Goal: Task Accomplishment & Management: Use online tool/utility

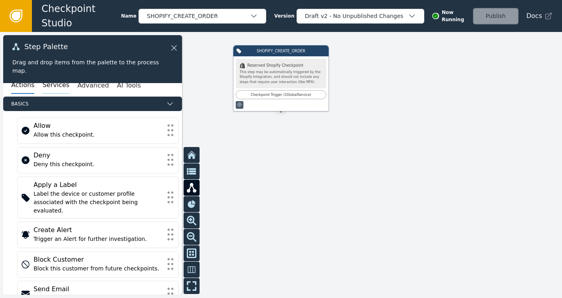
click at [45, 84] on button "Services" at bounding box center [55, 85] width 27 height 17
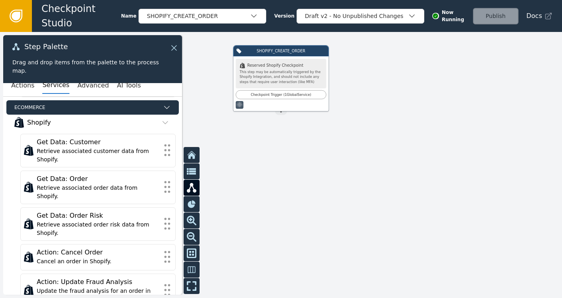
scroll to position [319, 0]
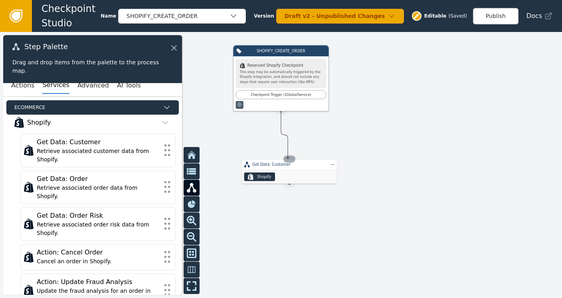
drag, startPoint x: 278, startPoint y: 113, endPoint x: 289, endPoint y: 158, distance: 47.1
click at [289, 158] on div "SHOPIFY_CREATE_ORDER .shopify-icon_svg__st0{fill:currentColor} Reserved Shopify…" at bounding box center [449, 125] width 337 height 160
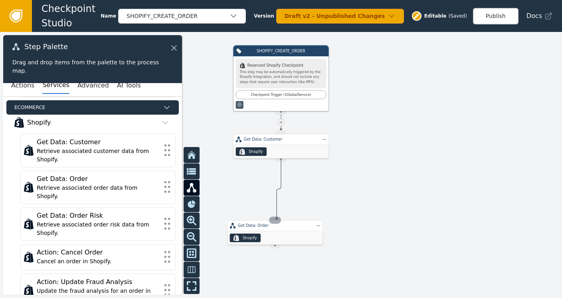
drag, startPoint x: 282, startPoint y: 157, endPoint x: 277, endPoint y: 219, distance: 62.5
click at [281, 205] on div "SHOPIFY_CREATE_ORDER .shopify-icon_svg__st0{fill:currentColor} Reserved Shopify…" at bounding box center [449, 125] width 337 height 160
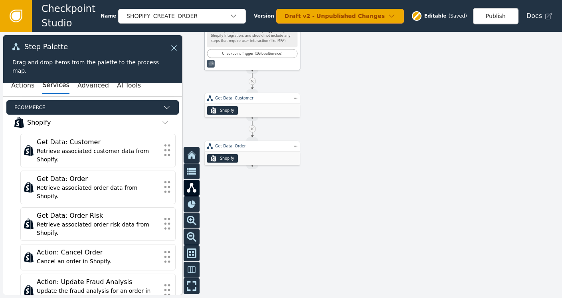
drag, startPoint x: 368, startPoint y: 200, endPoint x: 339, endPoint y: 159, distance: 50.2
click at [339, 159] on div at bounding box center [281, 165] width 562 height 266
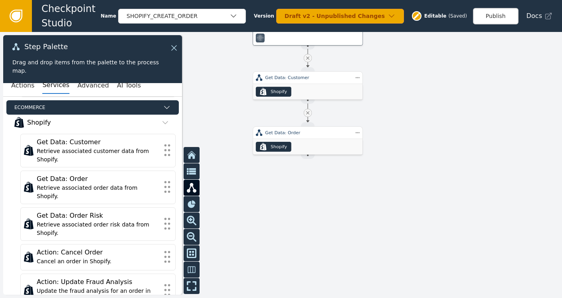
drag, startPoint x: 336, startPoint y: 202, endPoint x: 397, endPoint y: 174, distance: 67.0
click at [397, 174] on div at bounding box center [281, 165] width 562 height 266
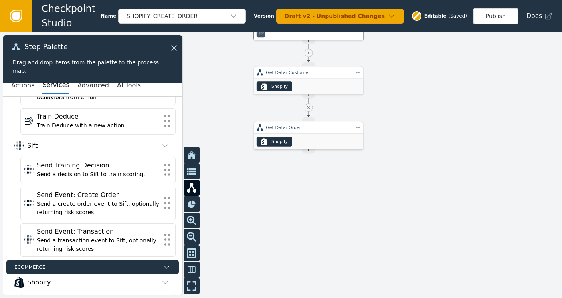
scroll to position [159, 0]
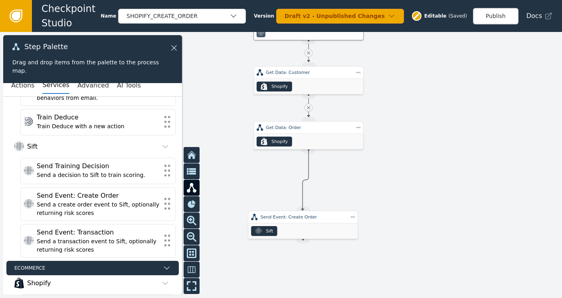
drag, startPoint x: 307, startPoint y: 149, endPoint x: 302, endPoint y: 210, distance: 60.4
click at [308, 148] on div "SHOPIFY_CREATE_ORDER .shopify-icon_svg__st0{fill:currentColor} Reserved Shopify…" at bounding box center [501, 55] width 387 height 183
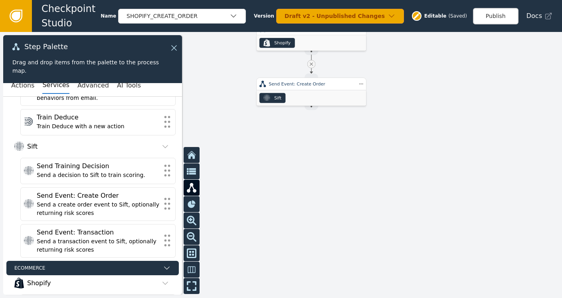
drag, startPoint x: 390, startPoint y: 211, endPoint x: 387, endPoint y: 109, distance: 102.2
click at [387, 109] on div at bounding box center [281, 165] width 562 height 266
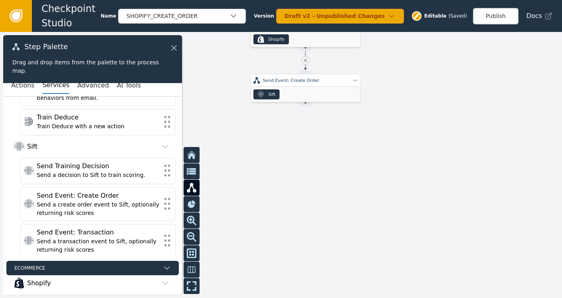
click at [11, 85] on div "Actions Services Advanced AI Tools" at bounding box center [92, 86] width 179 height 22
click at [19, 86] on button "Actions" at bounding box center [22, 85] width 23 height 17
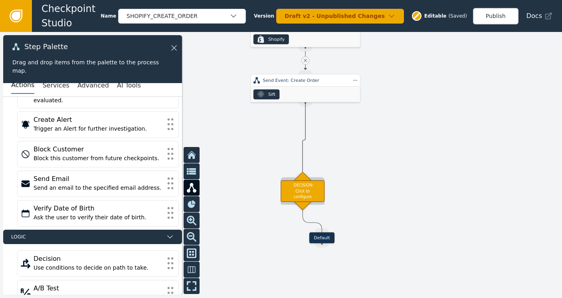
drag, startPoint x: 303, startPoint y: 100, endPoint x: 302, endPoint y: 175, distance: 75.0
drag, startPoint x: 304, startPoint y: 105, endPoint x: 303, endPoint y: 176, distance: 71.0
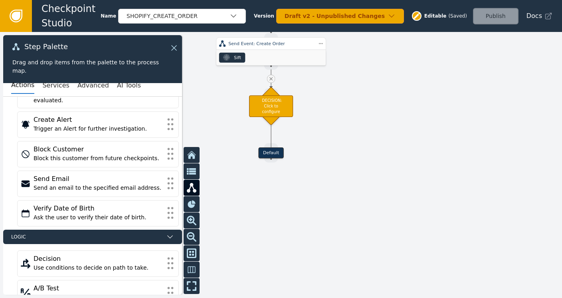
drag, startPoint x: 393, startPoint y: 152, endPoint x: 359, endPoint y: 116, distance: 50.3
click at [359, 116] on div at bounding box center [281, 165] width 562 height 266
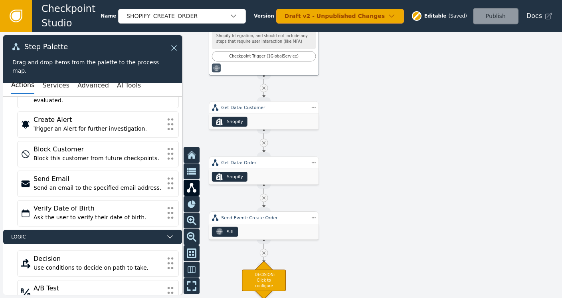
drag, startPoint x: 350, startPoint y: 85, endPoint x: 342, endPoint y: 259, distance: 174.2
click at [342, 259] on div at bounding box center [281, 165] width 562 height 266
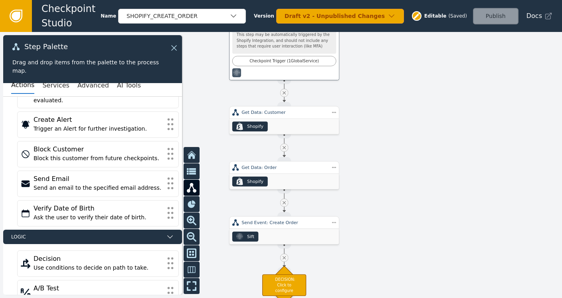
drag, startPoint x: 360, startPoint y: 135, endPoint x: 381, endPoint y: 140, distance: 21.3
click at [381, 140] on div at bounding box center [281, 165] width 562 height 266
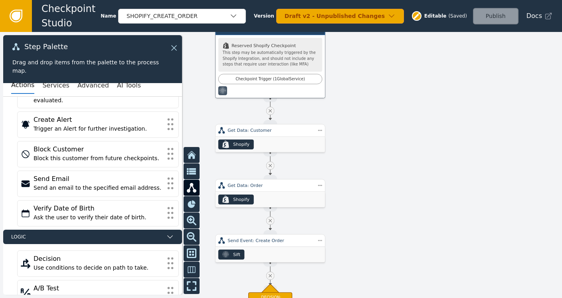
drag, startPoint x: 386, startPoint y: 114, endPoint x: 372, endPoint y: 129, distance: 20.1
click at [372, 129] on div at bounding box center [281, 165] width 562 height 266
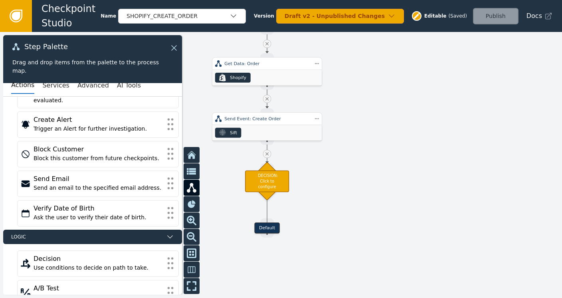
drag, startPoint x: 372, startPoint y: 229, endPoint x: 368, endPoint y: 111, distance: 118.6
click at [368, 111] on div at bounding box center [281, 165] width 562 height 266
click at [280, 188] on div "DECISION: Click to configure" at bounding box center [267, 181] width 44 height 22
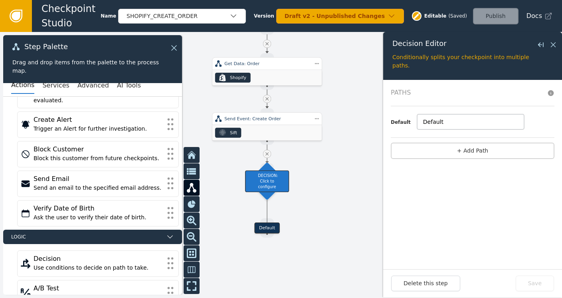
click at [449, 121] on input "Default" at bounding box center [470, 121] width 107 height 15
type input "D"
type input "Low Risk"
click at [479, 150] on button "+ Add Path" at bounding box center [473, 150] width 164 height 16
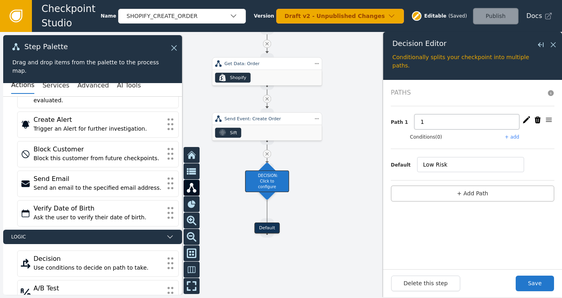
click at [435, 121] on input "1" at bounding box center [466, 121] width 105 height 15
type input "Medium Risk"
click at [519, 134] on div "Conditions (0) + add" at bounding box center [482, 136] width 144 height 7
click at [536, 282] on button "Save" at bounding box center [535, 283] width 38 height 16
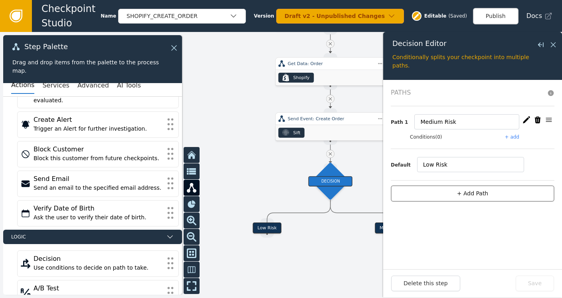
click at [469, 190] on button "+ Add Path" at bounding box center [473, 193] width 164 height 16
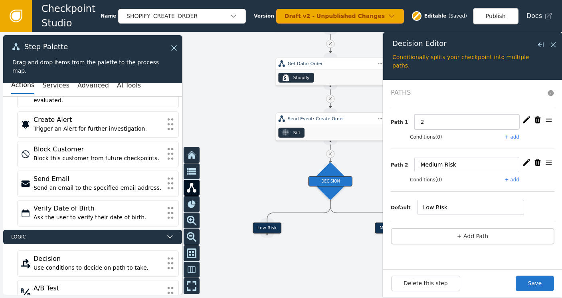
click at [425, 119] on input "2" at bounding box center [466, 121] width 105 height 15
type input "High Risk"
click at [514, 133] on button "+ add" at bounding box center [512, 136] width 14 height 7
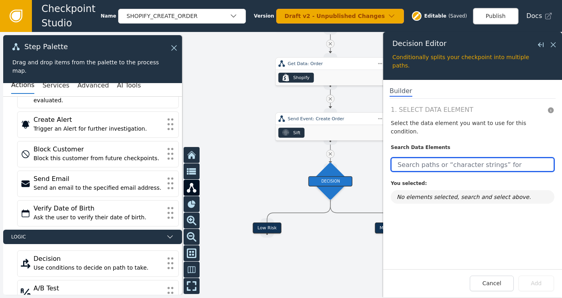
click at [436, 157] on input "text" at bounding box center [473, 164] width 164 height 14
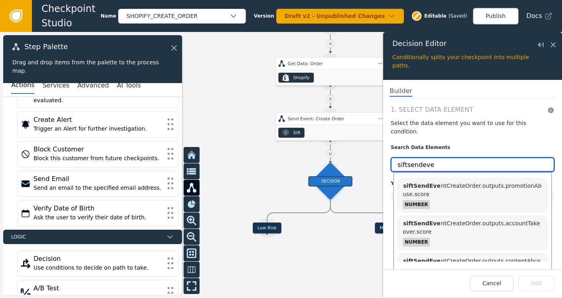
scroll to position [278, 0]
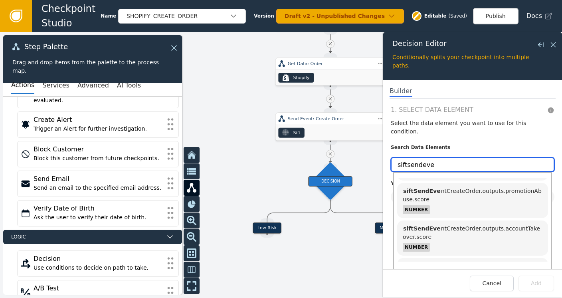
drag, startPoint x: 439, startPoint y: 156, endPoint x: 363, endPoint y: 148, distance: 76.7
click at [363, 148] on div "Target Handle for step Low Risk Source Handle for step Target Handle for step M…" at bounding box center [281, 165] width 562 height 266
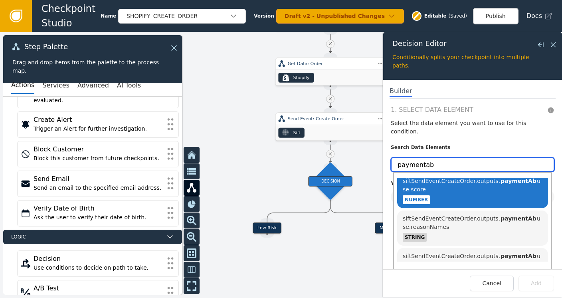
scroll to position [0, 0]
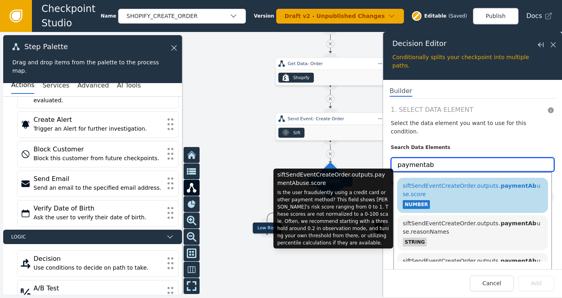
type input "paymentab"
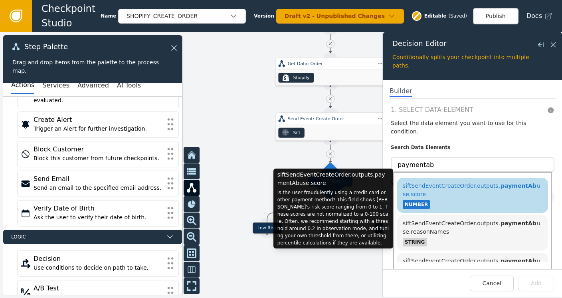
click at [498, 182] on div "siftSendEventCreateOrder.outputs. paymentAb use.score" at bounding box center [473, 190] width 140 height 17
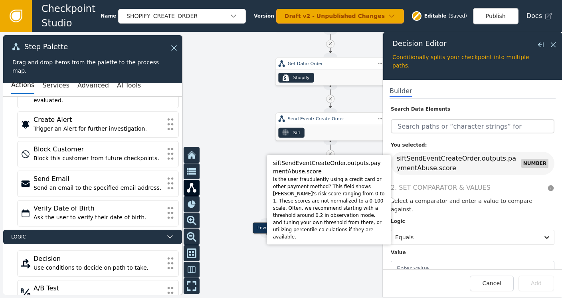
scroll to position [39, 0]
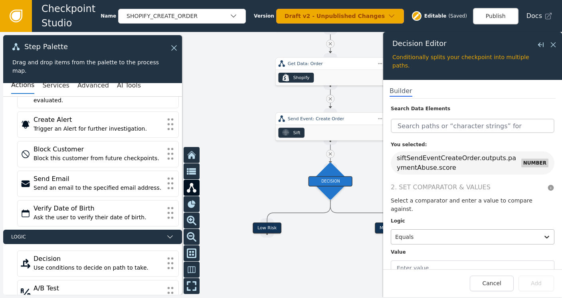
click at [476, 231] on div at bounding box center [465, 236] width 140 height 11
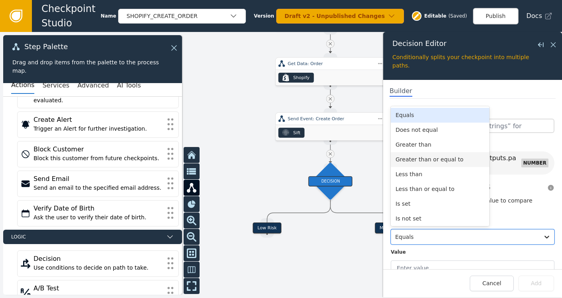
click at [425, 152] on div "Greater than or equal to" at bounding box center [440, 159] width 99 height 15
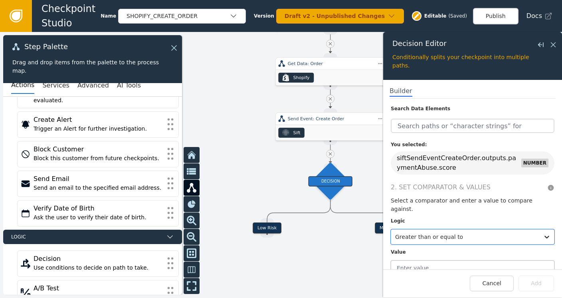
click at [481, 260] on input "text" at bounding box center [473, 267] width 164 height 15
type input "0.2"
click at [539, 281] on button "Add" at bounding box center [536, 283] width 36 height 16
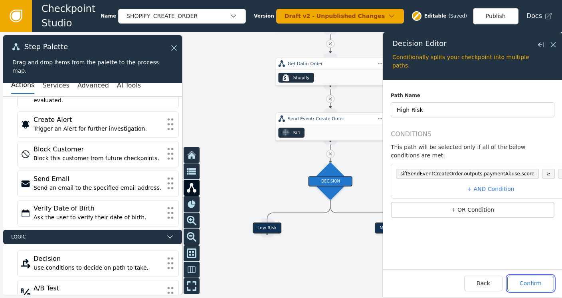
click at [534, 282] on button "Confirm" at bounding box center [530, 283] width 47 height 16
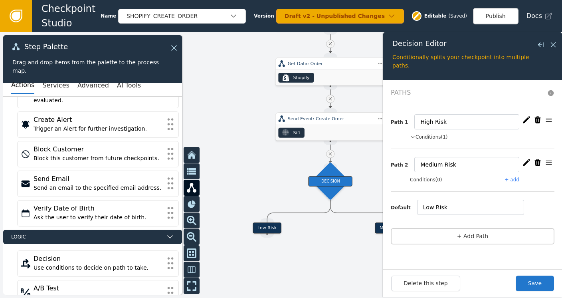
click at [516, 180] on button "+ add" at bounding box center [512, 179] width 14 height 7
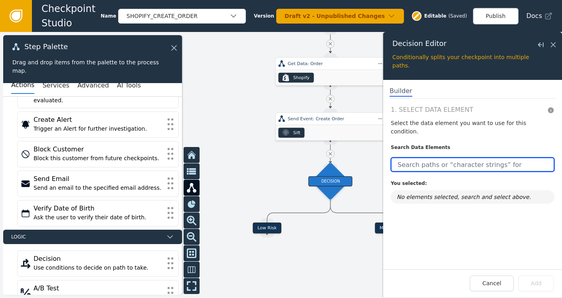
click at [447, 157] on input "text" at bounding box center [473, 164] width 164 height 14
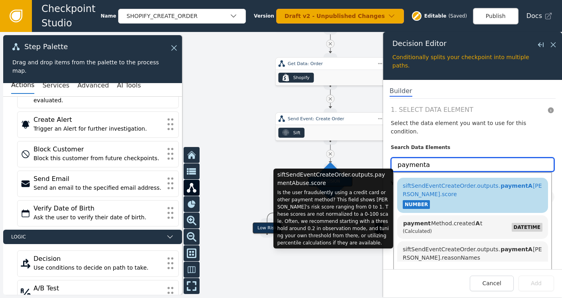
type input "paymenta"
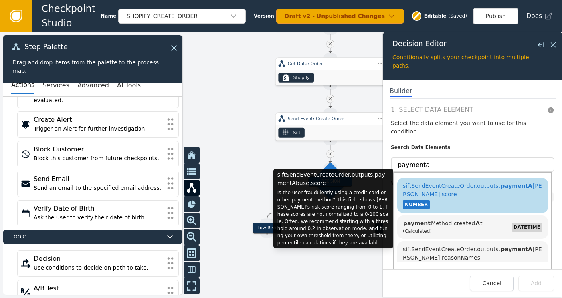
click at [447, 182] on span "siftSendEventCreateOrder.outputs. paymentA [PERSON_NAME].score" at bounding box center [472, 189] width 139 height 15
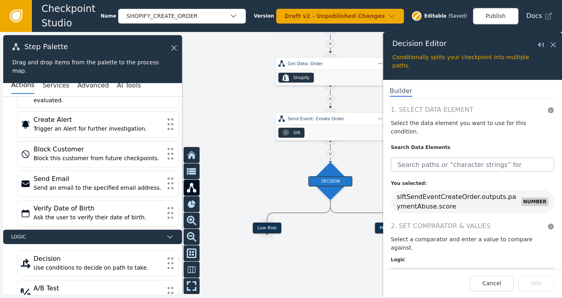
click at [451, 270] on div at bounding box center [465, 275] width 140 height 11
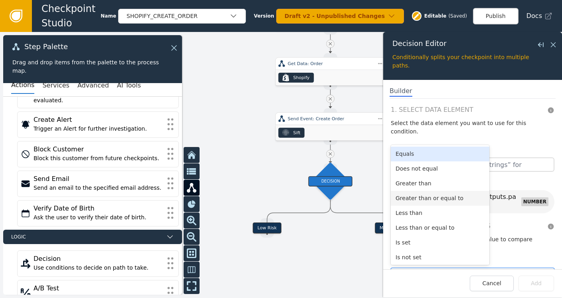
click at [421, 191] on div "Greater than or equal to" at bounding box center [440, 198] width 99 height 15
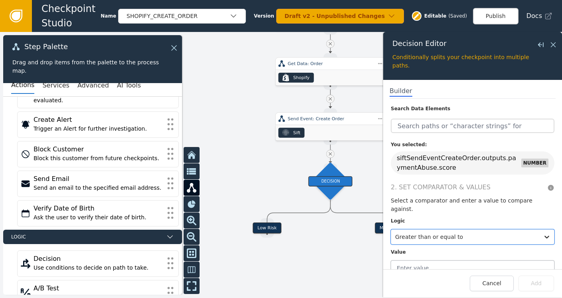
click at [461, 260] on input "text" at bounding box center [473, 267] width 164 height 15
type input "0.14"
click at [536, 285] on button "Add" at bounding box center [536, 283] width 36 height 16
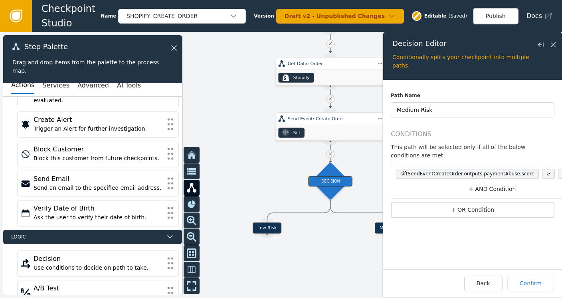
click at [487, 182] on button "+ AND Condition" at bounding box center [492, 189] width 199 height 15
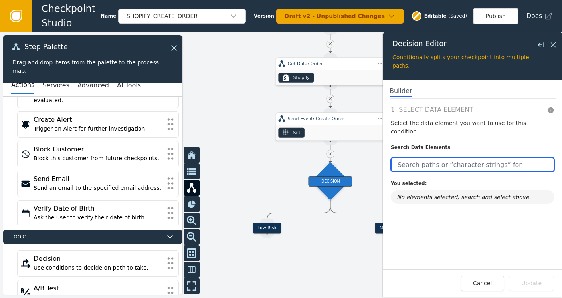
click at [425, 157] on input "text" at bounding box center [473, 164] width 164 height 14
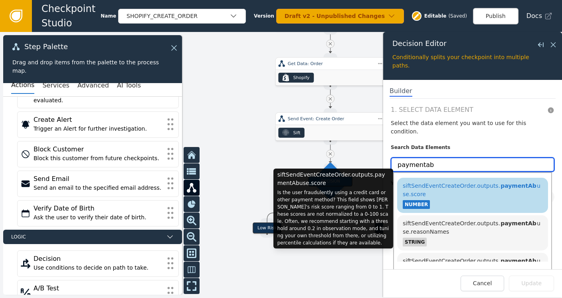
type input "paymentab"
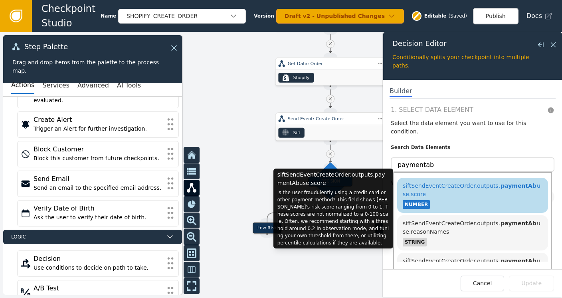
click at [439, 182] on span "siftSendEventCreateOrder.outputs. paymentAb use.score" at bounding box center [472, 189] width 138 height 15
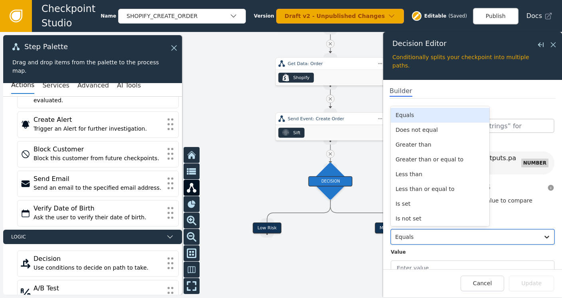
click at [440, 231] on div at bounding box center [465, 236] width 140 height 11
click at [415, 167] on div "Less than" at bounding box center [440, 174] width 99 height 15
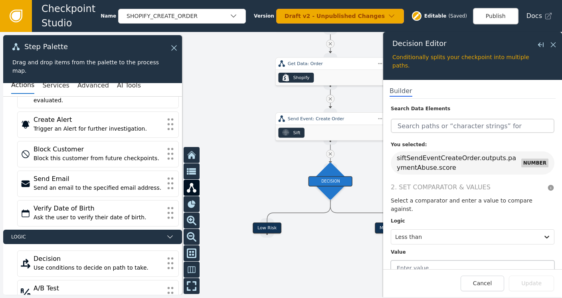
click at [430, 260] on input "text" at bounding box center [473, 267] width 164 height 15
type input "0.2"
click at [533, 282] on button "Update" at bounding box center [531, 283] width 45 height 16
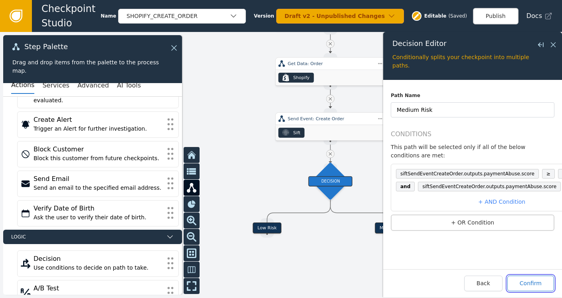
click at [530, 286] on button "Confirm" at bounding box center [530, 283] width 47 height 16
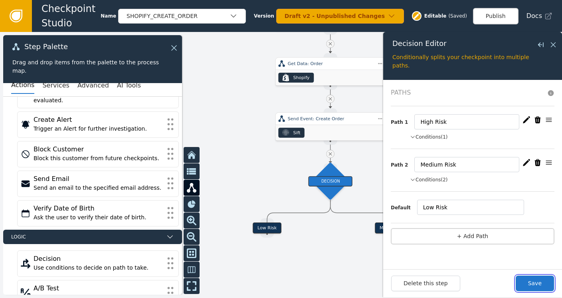
click at [530, 286] on button "Save" at bounding box center [535, 283] width 38 height 16
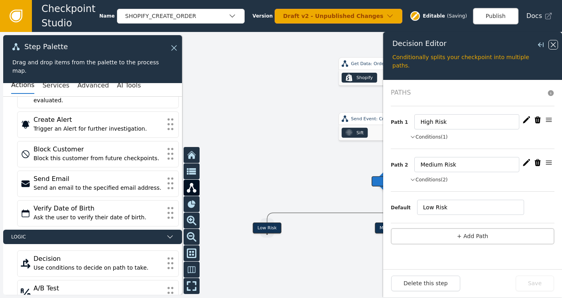
click at [556, 45] on icon at bounding box center [553, 44] width 9 height 9
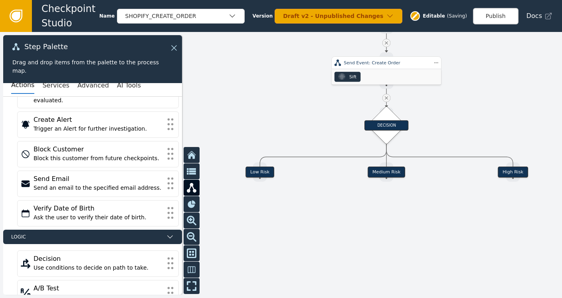
drag, startPoint x: 475, startPoint y: 178, endPoint x: 468, endPoint y: 122, distance: 56.3
click at [468, 122] on div at bounding box center [281, 165] width 562 height 266
click at [51, 85] on button "Services" at bounding box center [55, 85] width 27 height 17
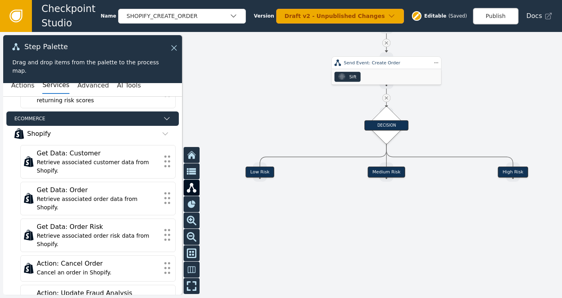
scroll to position [310, 0]
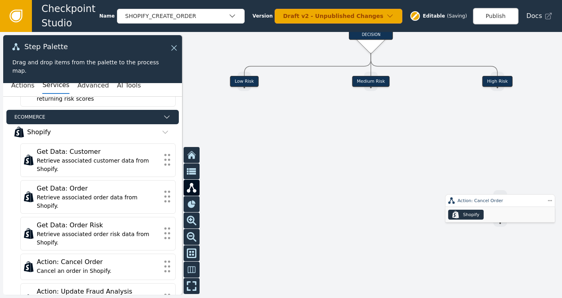
drag, startPoint x: 445, startPoint y: 251, endPoint x: 429, endPoint y: 161, distance: 91.9
click at [429, 161] on div at bounding box center [281, 165] width 562 height 266
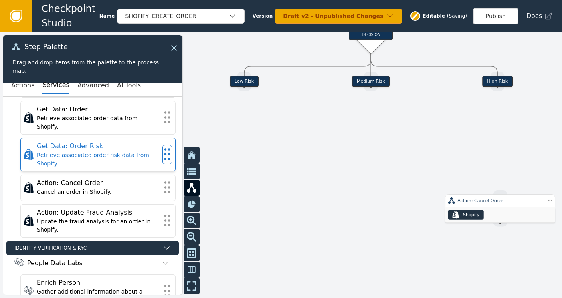
scroll to position [389, 0]
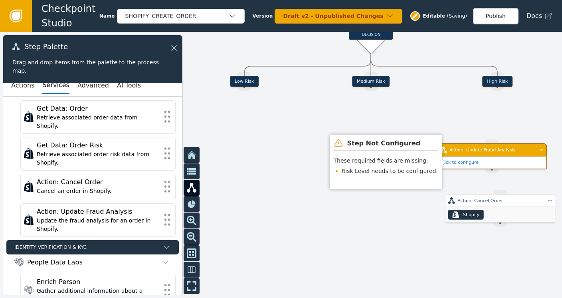
click at [486, 153] on div "Action: Update Fraud Analysis" at bounding box center [492, 149] width 110 height 13
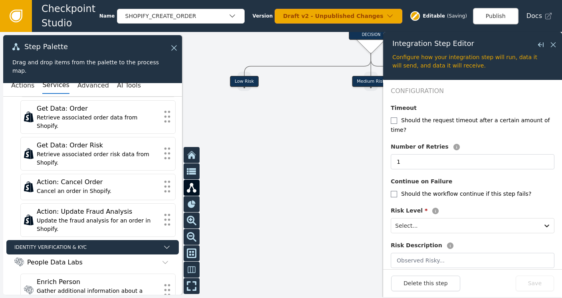
scroll to position [143, 0]
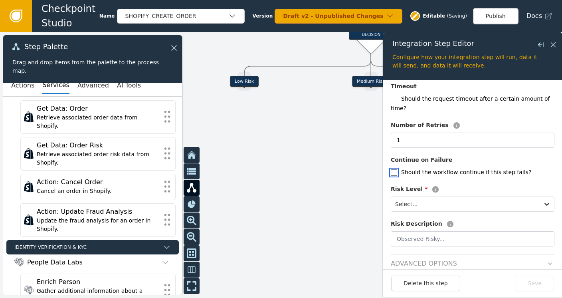
click at [394, 169] on input "checkbox" at bounding box center [394, 172] width 6 height 6
checkbox input "true"
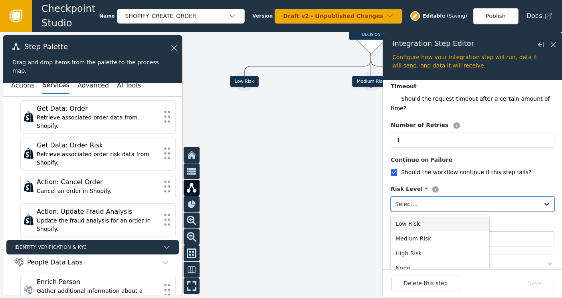
click at [422, 198] on div at bounding box center [465, 203] width 140 height 11
click at [406, 246] on div "High Risk" at bounding box center [440, 253] width 99 height 15
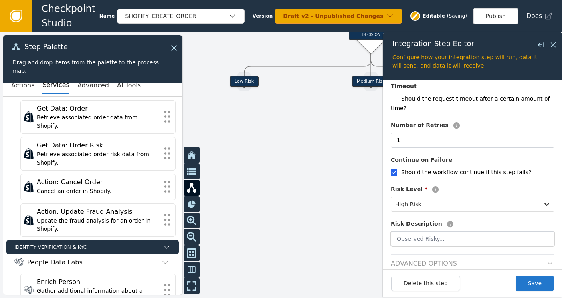
click at [425, 231] on input "text" at bounding box center [473, 238] width 164 height 15
type input "S"
type input "Observed High Sift Score"
click at [543, 283] on button "Save" at bounding box center [535, 283] width 38 height 16
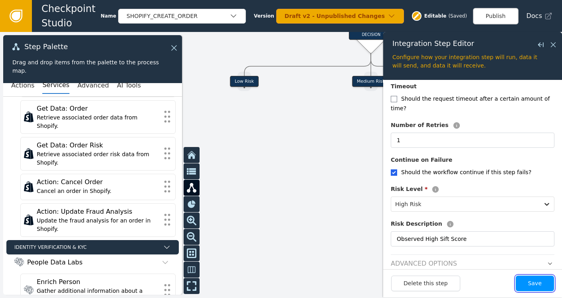
click at [534, 285] on button "Save" at bounding box center [535, 283] width 38 height 16
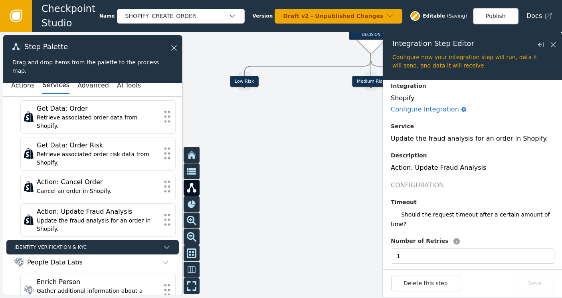
scroll to position [0, 0]
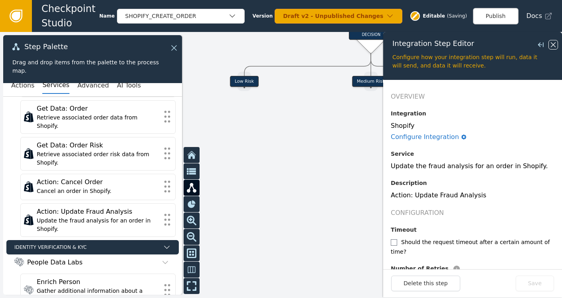
click at [553, 40] on icon at bounding box center [553, 44] width 9 height 9
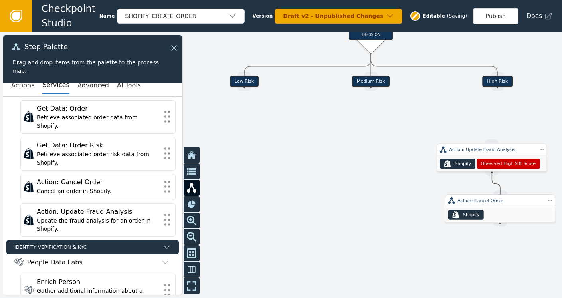
drag, startPoint x: 490, startPoint y: 173, endPoint x: 500, endPoint y: 194, distance: 23.0
drag, startPoint x: 492, startPoint y: 174, endPoint x: 500, endPoint y: 195, distance: 23.1
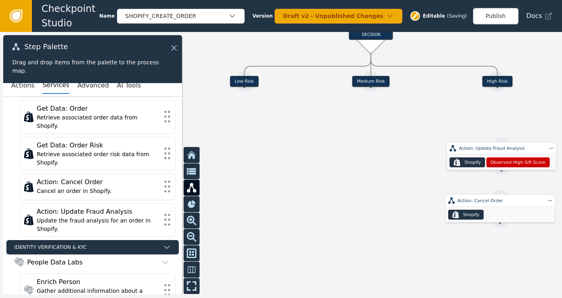
drag, startPoint x: 487, startPoint y: 153, endPoint x: 494, endPoint y: 151, distance: 6.6
click at [494, 151] on div "Action: Update Fraud Analysis" at bounding box center [502, 148] width 110 height 13
drag, startPoint x: 498, startPoint y: 170, endPoint x: 497, endPoint y: 185, distance: 14.4
click at [497, 185] on div "Target Handle for step Low Risk Source Handle for step Target Handle for step M…" at bounding box center [281, 165] width 562 height 266
click at [329, 179] on div at bounding box center [281, 165] width 562 height 266
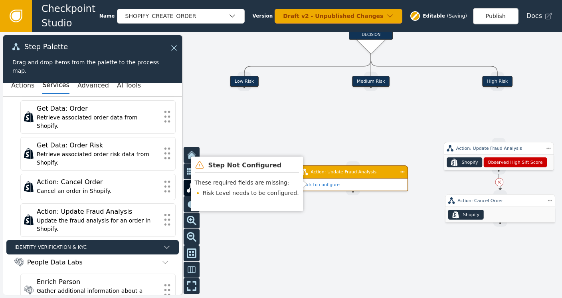
click at [342, 173] on div "Action: Update Fraud Analysis" at bounding box center [352, 171] width 85 height 7
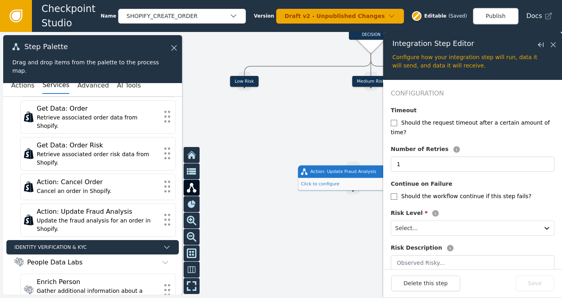
scroll to position [120, 0]
click at [437, 192] on label "Should the workflow continue if this step fails?" at bounding box center [466, 195] width 130 height 6
click at [393, 193] on input "checkbox" at bounding box center [394, 196] width 6 height 6
checkbox input "true"
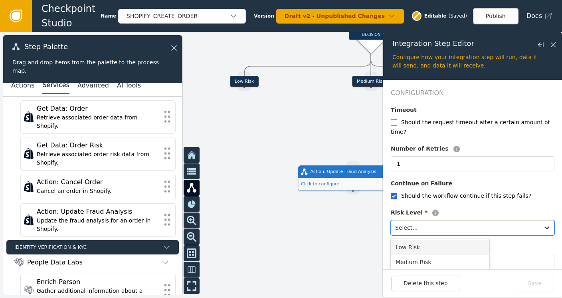
click at [411, 222] on div at bounding box center [465, 227] width 140 height 11
click at [408, 255] on div "Medium Risk" at bounding box center [440, 262] width 99 height 15
click at [404, 255] on input "text" at bounding box center [473, 262] width 164 height 15
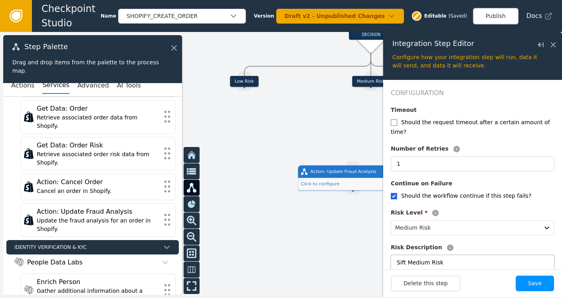
type input "Sift Medium Risk"
click at [536, 283] on button "Save" at bounding box center [535, 283] width 38 height 16
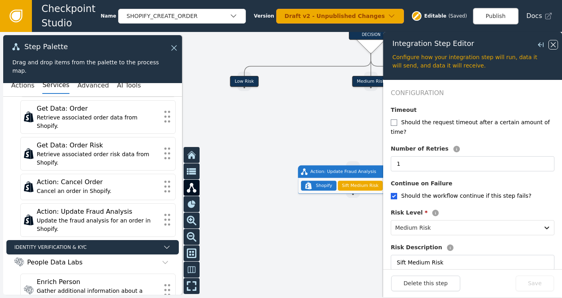
click at [549, 45] on icon at bounding box center [553, 44] width 9 height 9
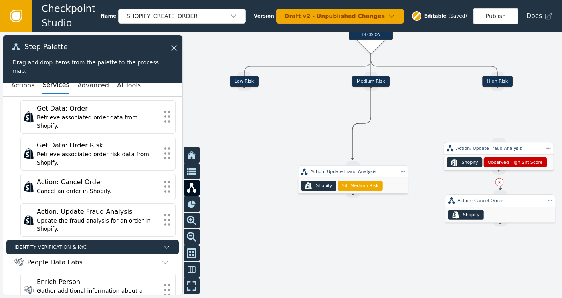
drag, startPoint x: 372, startPoint y: 87, endPoint x: 352, endPoint y: 160, distance: 75.6
click at [352, 160] on div "Target Handle for step Low Risk Source Handle for step Target Handle for step M…" at bounding box center [281, 165] width 562 height 266
drag, startPoint x: 369, startPoint y: 88, endPoint x: 350, endPoint y: 164, distance: 78.0
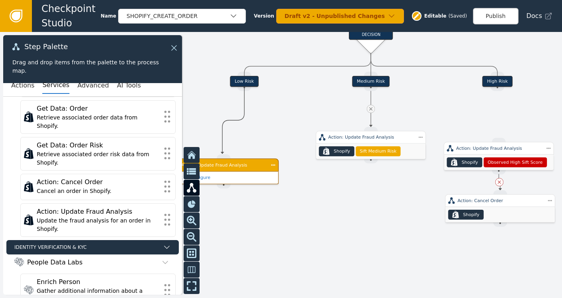
drag, startPoint x: 241, startPoint y: 90, endPoint x: 222, endPoint y: 153, distance: 65.5
click at [222, 153] on div "Target Handle for step Low Risk Source Handle for step Target Handle for step M…" at bounding box center [281, 165] width 562 height 266
drag, startPoint x: 244, startPoint y: 88, endPoint x: 220, endPoint y: 158, distance: 74.2
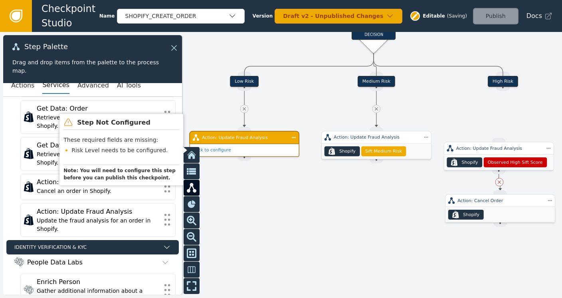
click at [246, 141] on div "Action: Update Fraud Analysis" at bounding box center [244, 137] width 110 height 13
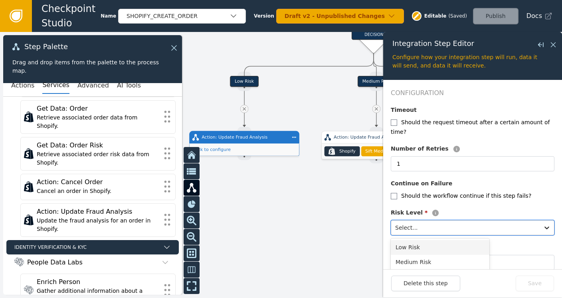
click at [410, 222] on div at bounding box center [465, 227] width 140 height 11
click at [402, 240] on div "Low Risk" at bounding box center [440, 247] width 99 height 15
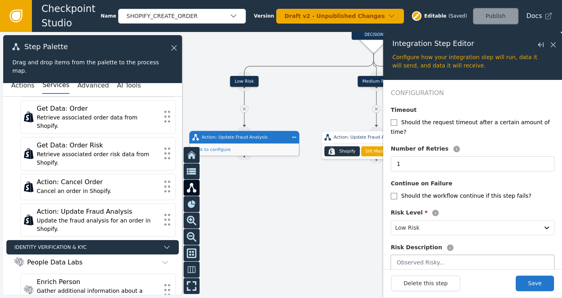
click at [409, 255] on input "text" at bounding box center [473, 262] width 164 height 15
type input "Sift Low Risk"
click at [537, 280] on button "Save" at bounding box center [535, 283] width 38 height 16
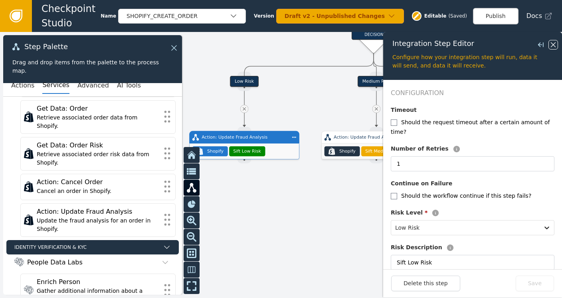
click at [554, 46] on icon at bounding box center [553, 44] width 9 height 9
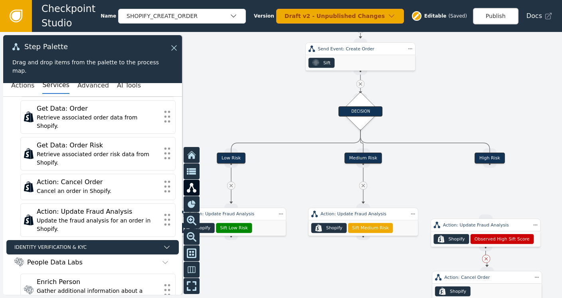
drag, startPoint x: 424, startPoint y: 95, endPoint x: 411, endPoint y: 171, distance: 77.7
click at [411, 171] on div at bounding box center [281, 165] width 562 height 266
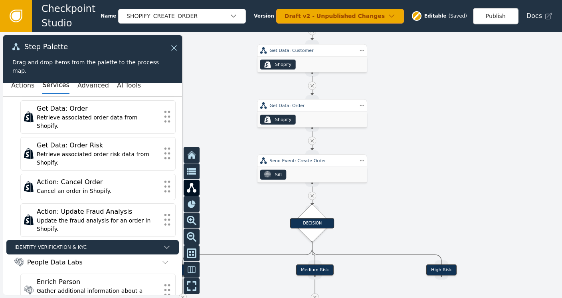
drag, startPoint x: 442, startPoint y: 83, endPoint x: 393, endPoint y: 195, distance: 121.7
click at [393, 195] on div at bounding box center [281, 165] width 562 height 266
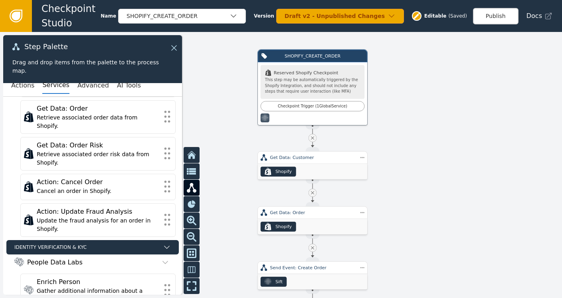
drag, startPoint x: 417, startPoint y: 59, endPoint x: 417, endPoint y: 166, distance: 107.3
click at [417, 166] on div at bounding box center [281, 165] width 562 height 266
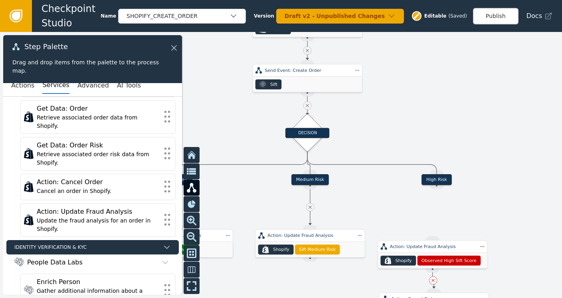
drag, startPoint x: 386, startPoint y: 174, endPoint x: 381, endPoint y: -26, distance: 200.4
click at [381, 0] on html "Checkpoint Studio Name SHOPIFY_CREATE_ORDER Version Draft v2 - Unpublished Chan…" at bounding box center [281, 0] width 562 height 0
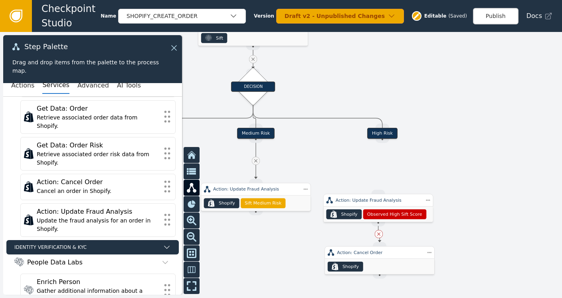
drag, startPoint x: 380, startPoint y: 63, endPoint x: 326, endPoint y: 20, distance: 69.6
click at [326, 0] on div "Checkpoint Studio Name SHOPIFY_CREATE_ORDER Version Draft v2 - Unpublished Chan…" at bounding box center [281, 0] width 562 height 0
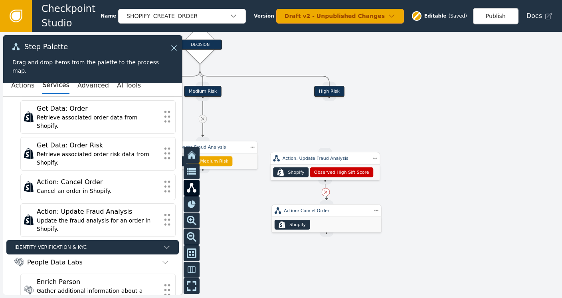
drag, startPoint x: 352, startPoint y: 75, endPoint x: 299, endPoint y: 32, distance: 68.4
click at [299, 0] on div "Checkpoint Studio Name SHOPIFY_CREATE_ORDER Version Draft v2 - Unpublished Chan…" at bounding box center [281, 0] width 562 height 0
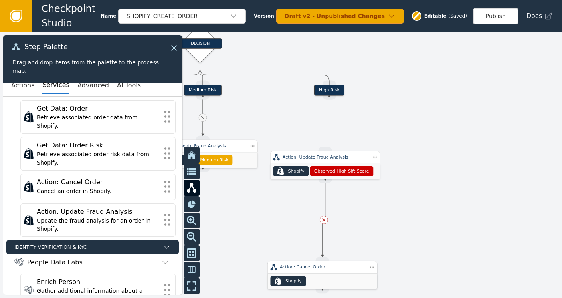
drag, startPoint x: 315, startPoint y: 216, endPoint x: 310, endPoint y: 278, distance: 61.6
click at [310, 278] on div ".shopify-icon_svg__st0{fill:currentColor} Shopify" at bounding box center [322, 281] width 109 height 16
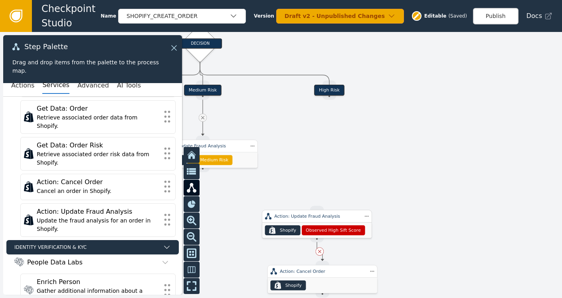
drag, startPoint x: 326, startPoint y: 172, endPoint x: 318, endPoint y: 227, distance: 55.6
click at [318, 227] on span "Observed High Sift Score" at bounding box center [333, 230] width 55 height 7
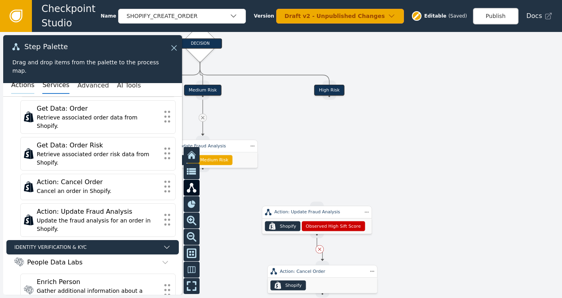
click at [16, 86] on button "Actions" at bounding box center [22, 85] width 23 height 17
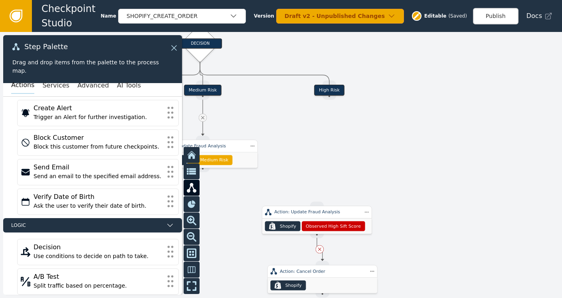
scroll to position [110, 0]
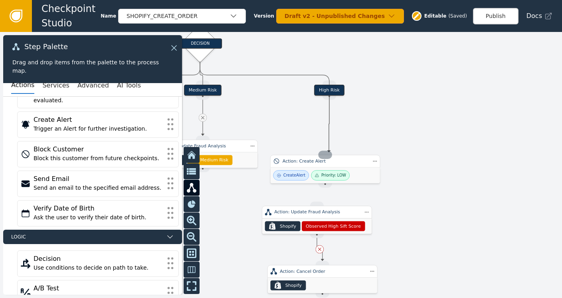
drag, startPoint x: 326, startPoint y: 95, endPoint x: 329, endPoint y: 152, distance: 57.1
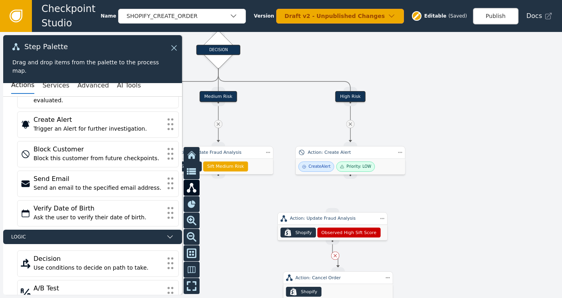
drag, startPoint x: 245, startPoint y: 191, endPoint x: 263, endPoint y: 186, distance: 19.3
click at [263, 189] on div at bounding box center [281, 165] width 562 height 266
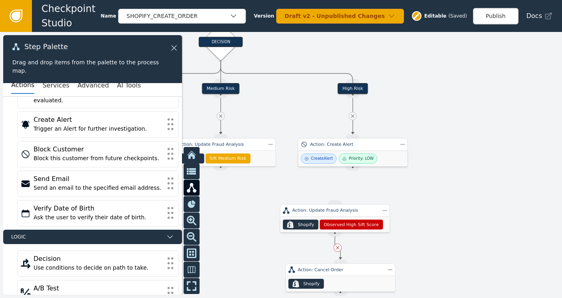
click at [346, 151] on div "Create Alert Priority: LOW" at bounding box center [352, 158] width 109 height 16
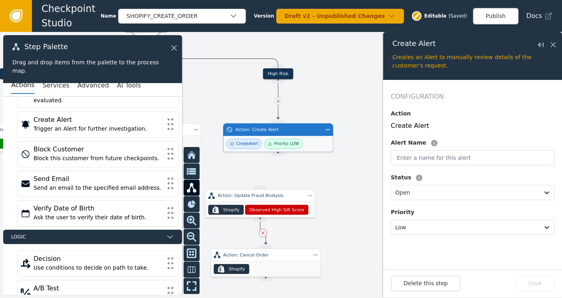
drag, startPoint x: 299, startPoint y: 98, endPoint x: 224, endPoint y: 83, distance: 76.2
click at [224, 83] on div at bounding box center [281, 165] width 562 height 266
click at [417, 154] on input "text" at bounding box center [473, 157] width 164 height 15
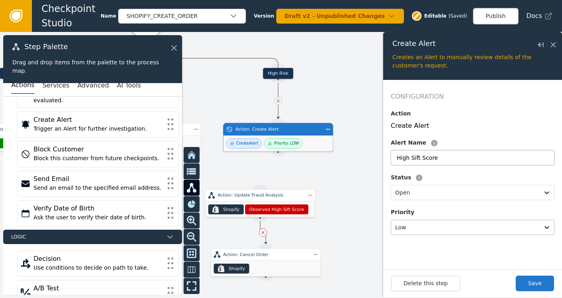
type input "High Sift Score"
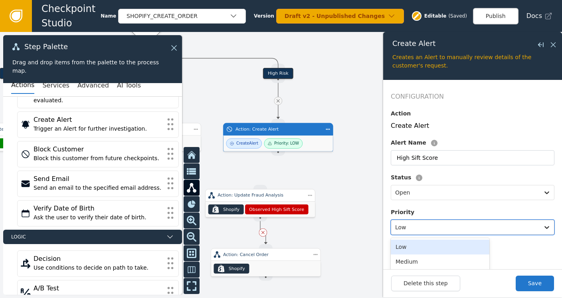
click at [463, 226] on div at bounding box center [465, 226] width 140 height 11
click at [412, 258] on div "Medium" at bounding box center [440, 261] width 99 height 15
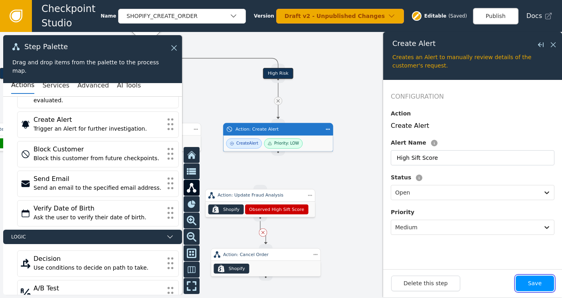
click at [534, 281] on button "Save" at bounding box center [535, 283] width 38 height 16
click at [553, 44] on icon at bounding box center [553, 44] width 5 height 5
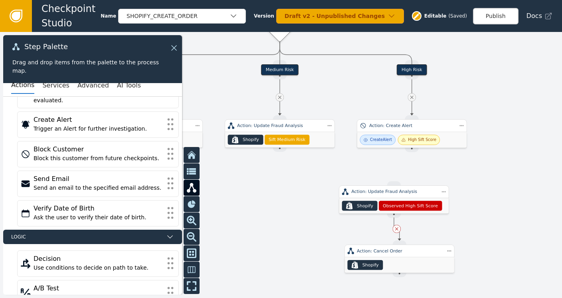
drag, startPoint x: 359, startPoint y: 162, endPoint x: 478, endPoint y: 154, distance: 118.8
click at [478, 154] on div at bounding box center [281, 165] width 562 height 266
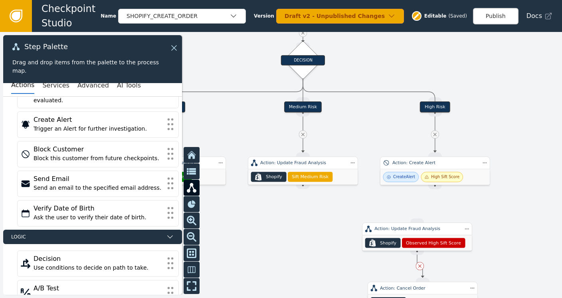
drag, startPoint x: 251, startPoint y: 174, endPoint x: 273, endPoint y: 214, distance: 45.5
click at [273, 214] on div at bounding box center [281, 165] width 562 height 266
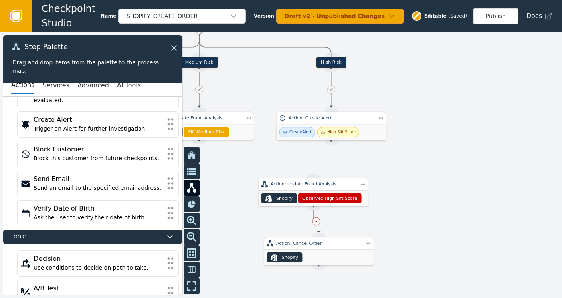
drag, startPoint x: 387, startPoint y: 119, endPoint x: 284, endPoint y: 74, distance: 113.0
click at [284, 74] on div at bounding box center [281, 165] width 562 height 266
click at [117, 88] on button "AI Tools" at bounding box center [129, 85] width 24 height 17
